Goal: Find specific page/section: Find specific page/section

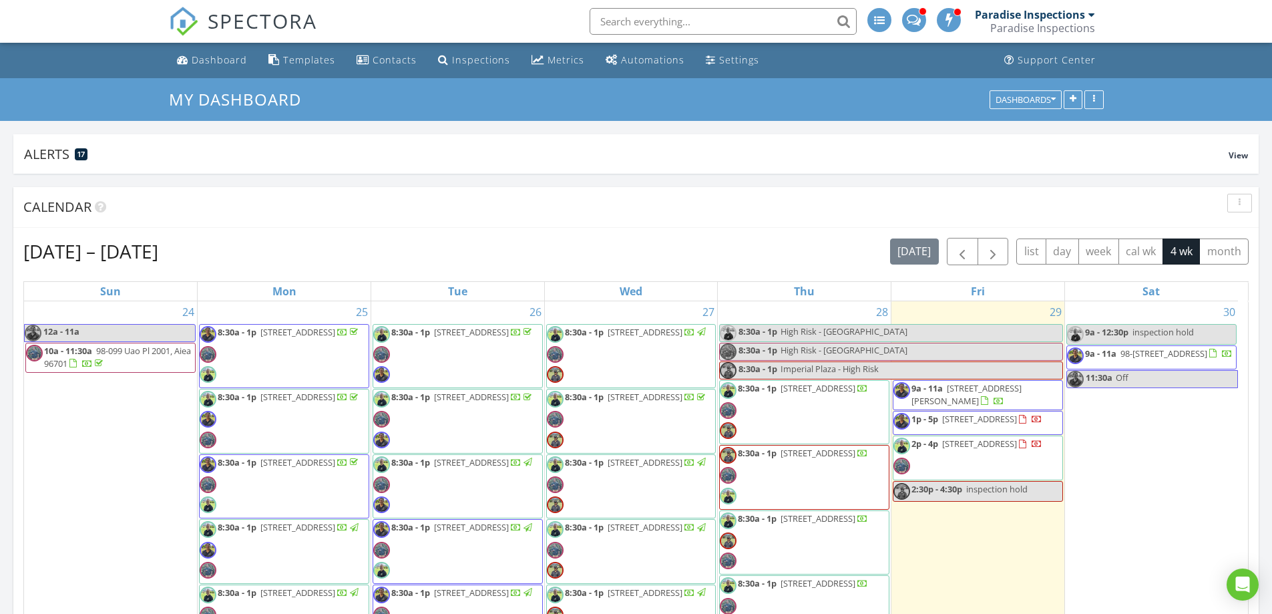
scroll to position [2037, 1293]
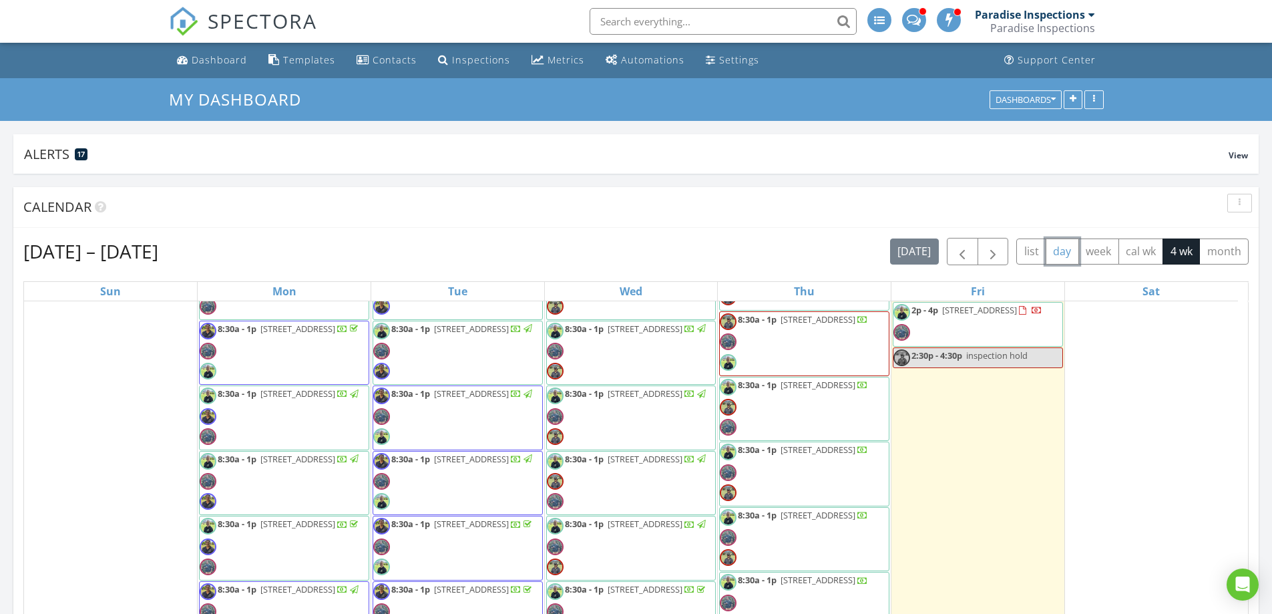
click at [1065, 250] on button "day" at bounding box center [1062, 251] width 33 height 26
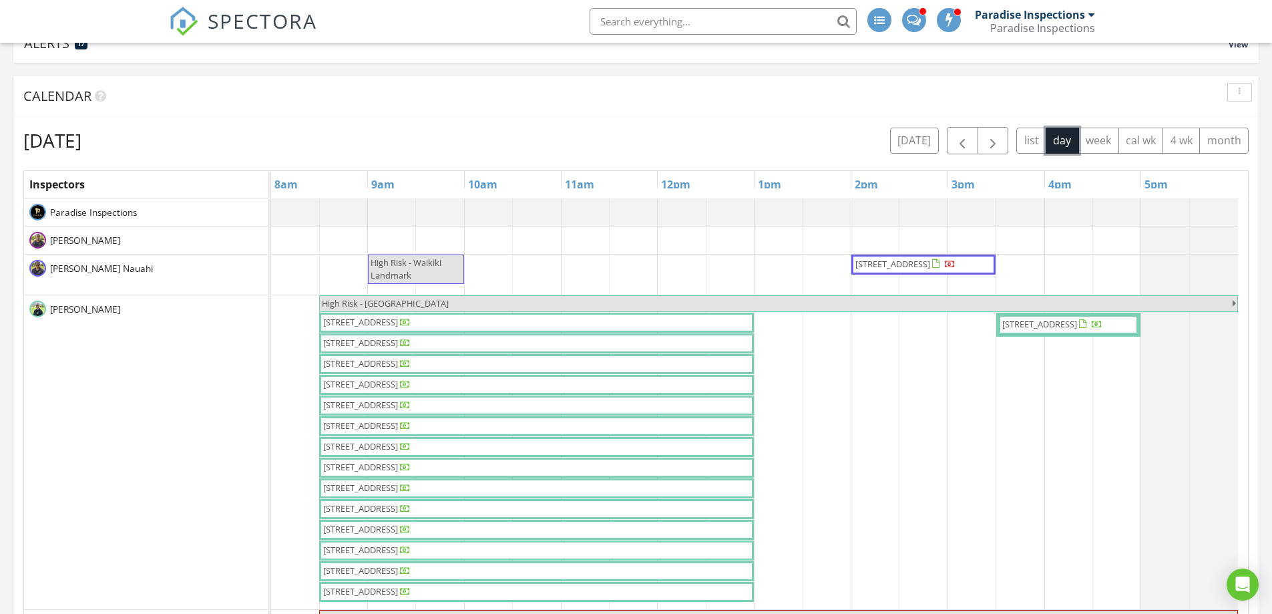
scroll to position [134, 0]
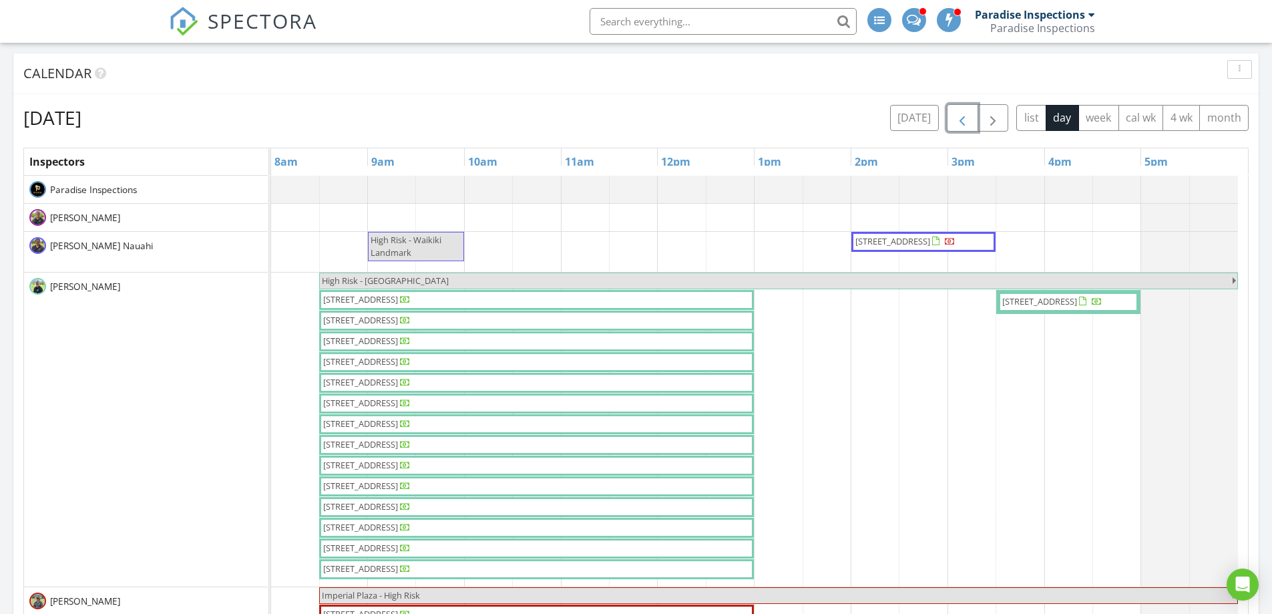
click at [955, 119] on span "button" at bounding box center [962, 118] width 16 height 16
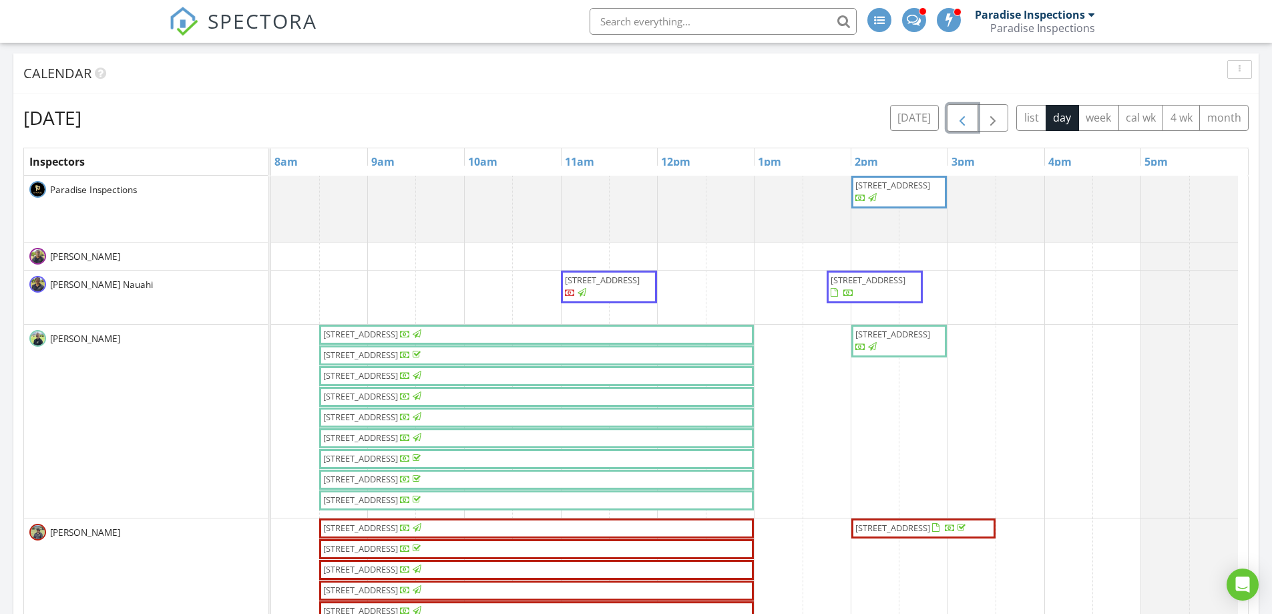
click at [955, 119] on span "button" at bounding box center [962, 118] width 16 height 16
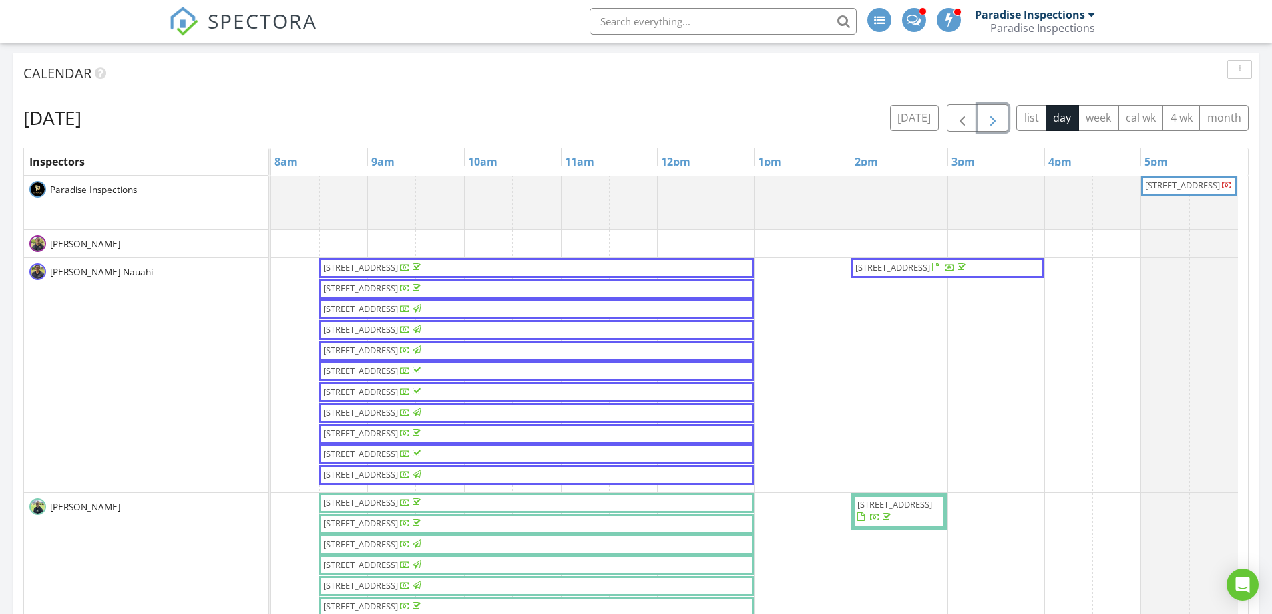
click at [986, 118] on span "button" at bounding box center [993, 118] width 16 height 16
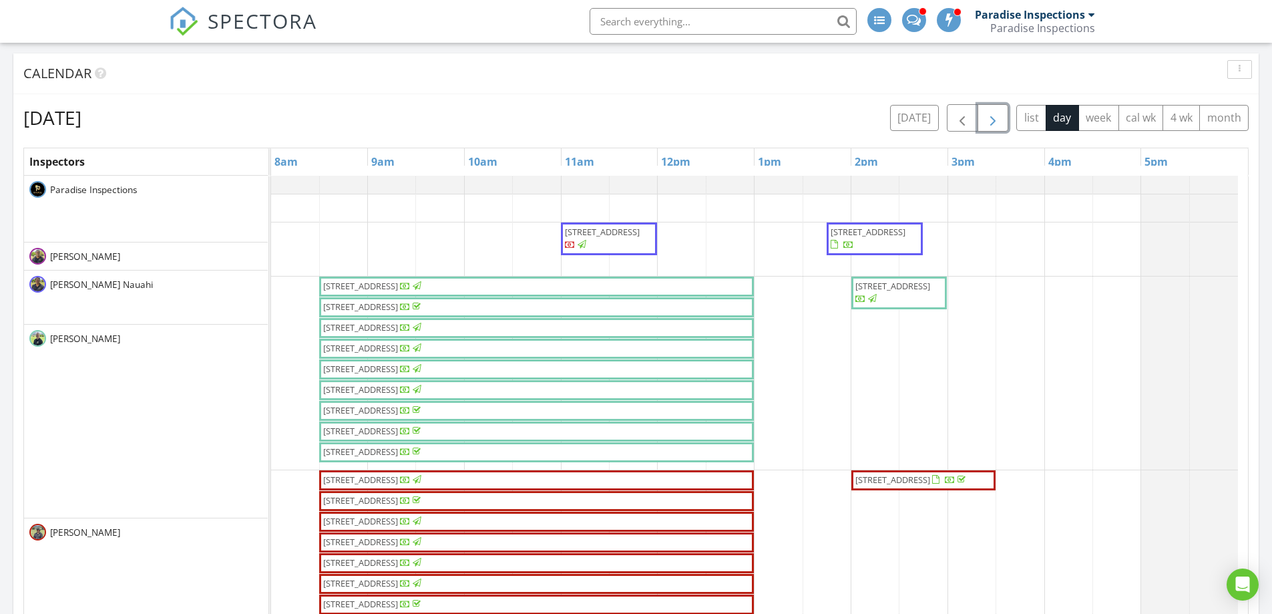
scroll to position [108, 0]
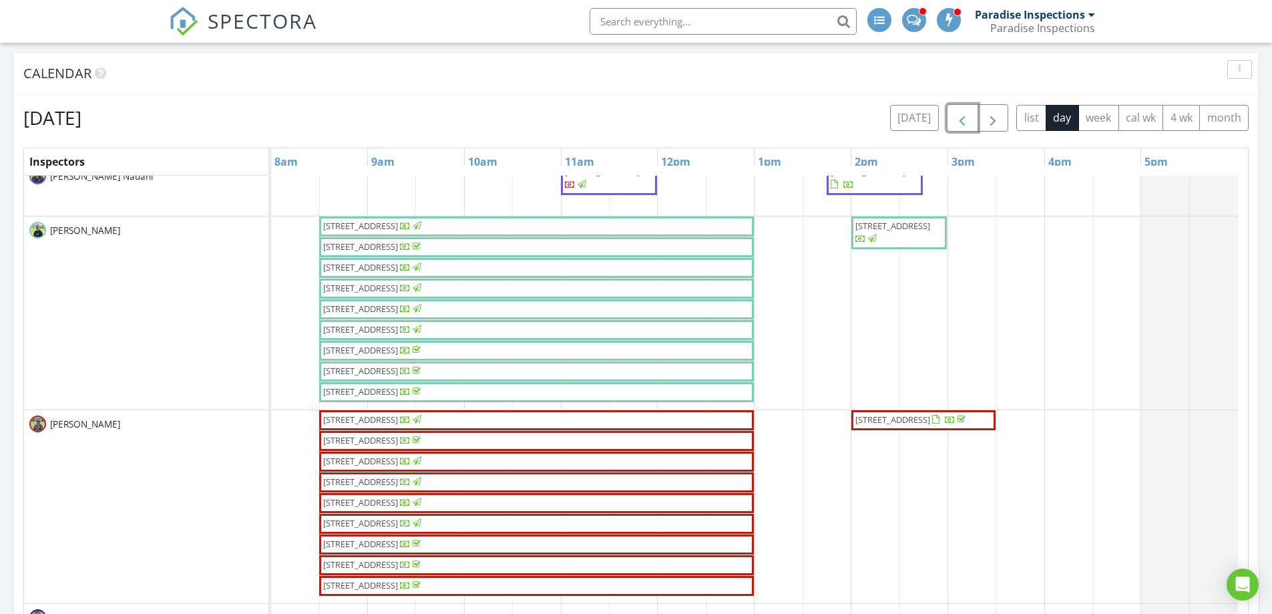
click at [951, 127] on button "button" at bounding box center [962, 117] width 31 height 27
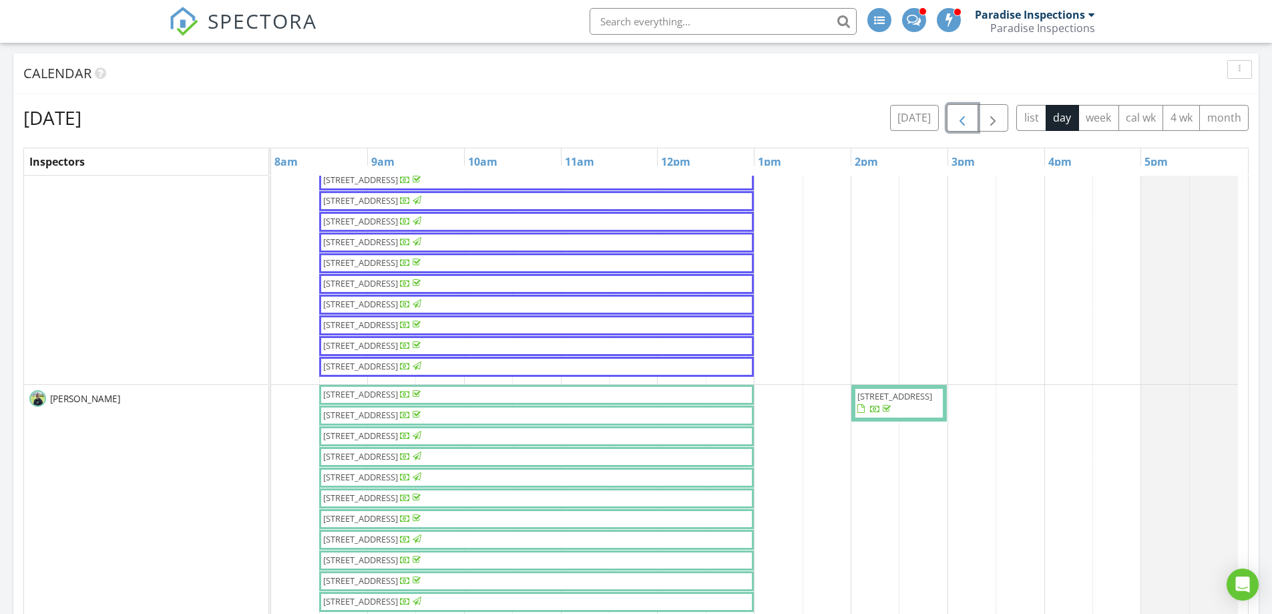
click at [951, 127] on button "button" at bounding box center [962, 117] width 31 height 27
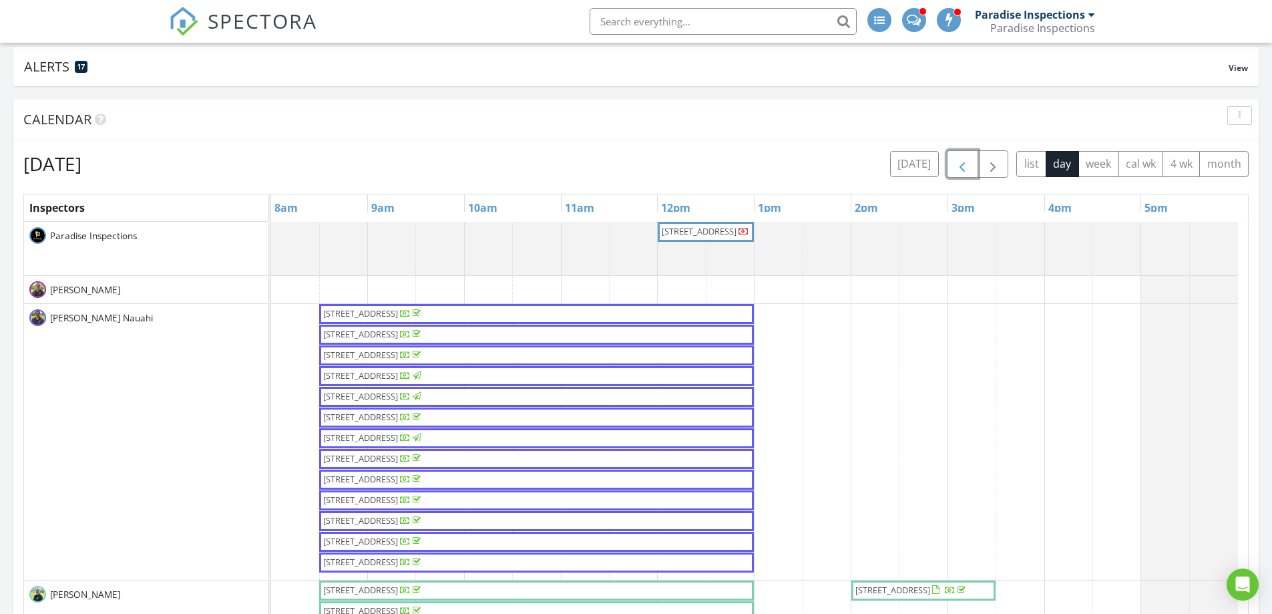
scroll to position [67, 0]
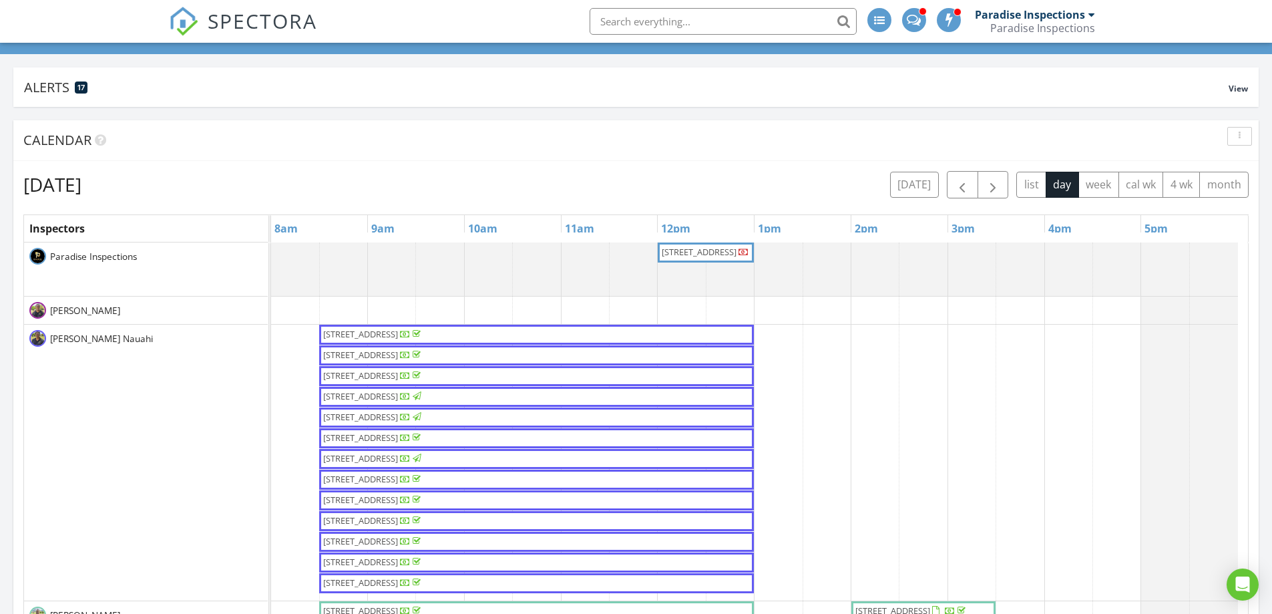
click at [758, 31] on input "text" at bounding box center [723, 21] width 267 height 27
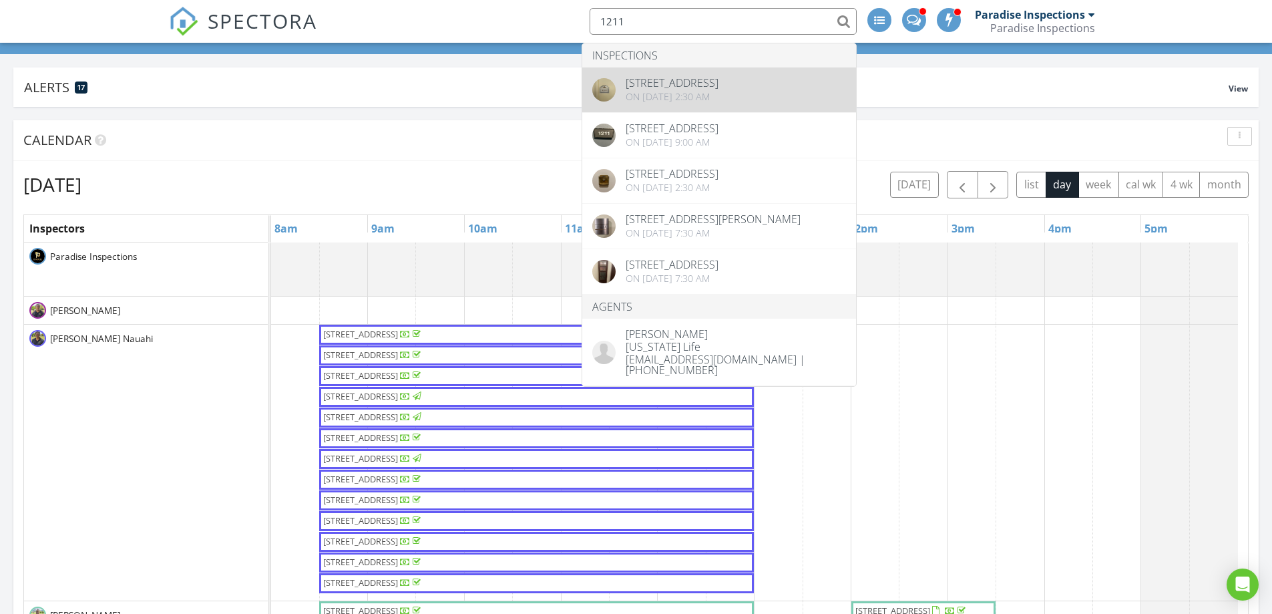
type input "1211"
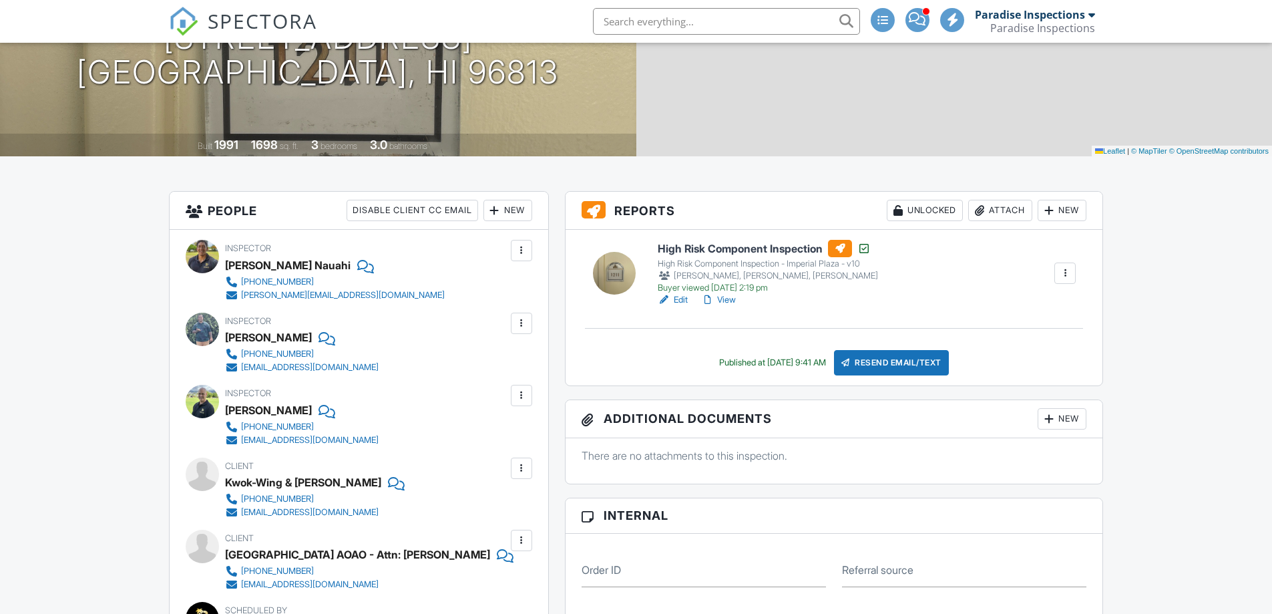
click at [634, 19] on input "text" at bounding box center [726, 21] width 267 height 27
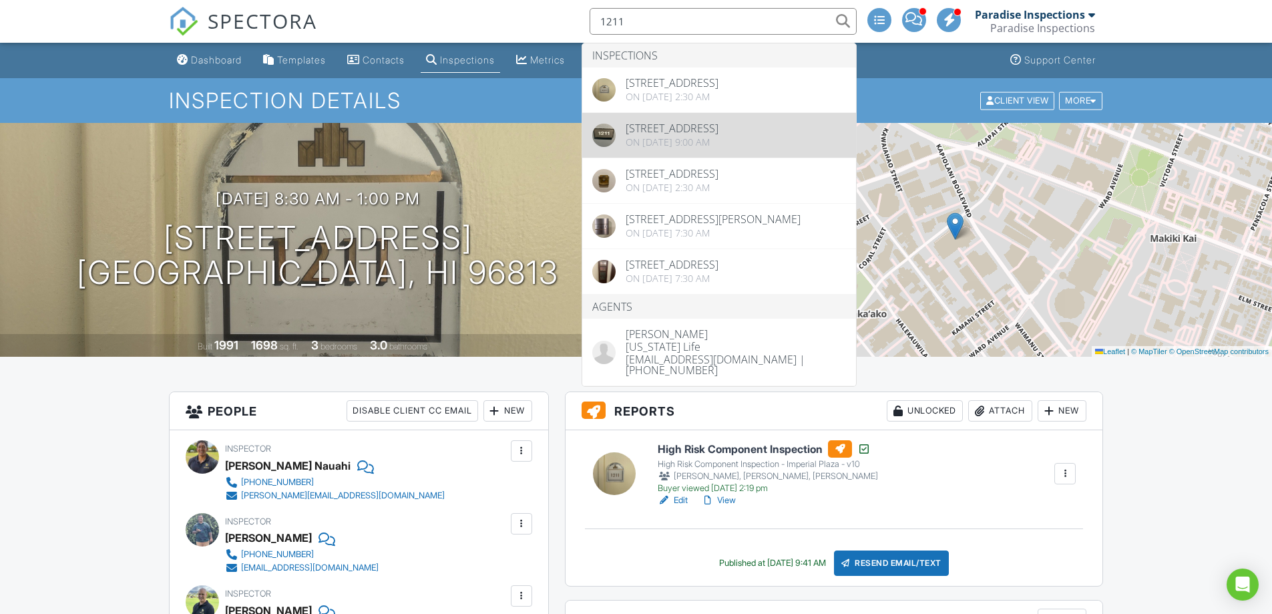
type input "1211"
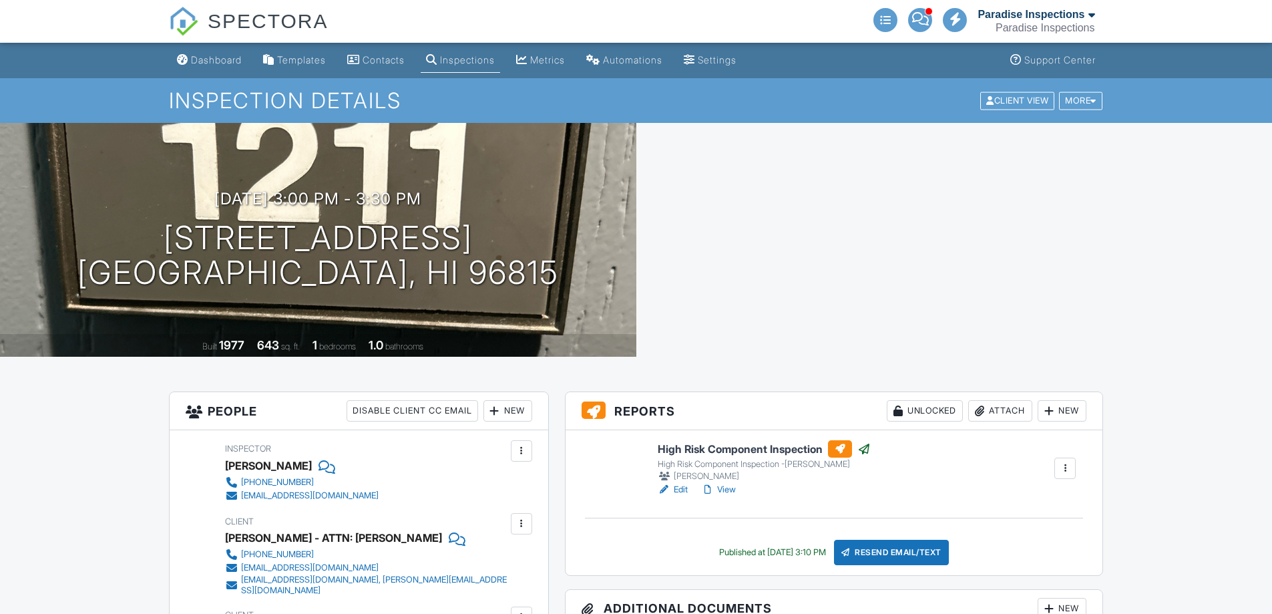
click at [732, 483] on link "View" at bounding box center [718, 489] width 35 height 13
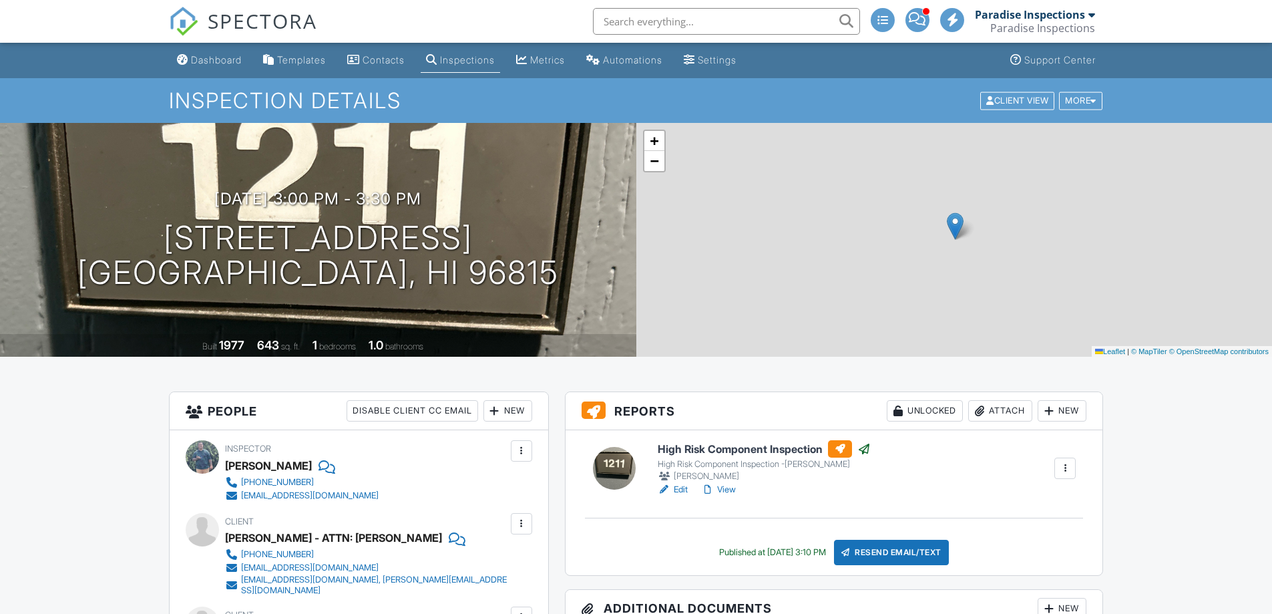
scroll to position [267, 0]
